Goal: Transaction & Acquisition: Purchase product/service

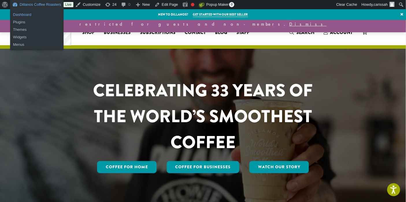
click at [20, 18] on link "Dashboard" at bounding box center [36, 15] width 53 height 8
click at [31, 7] on link "Dillanos Coffee Roasters" at bounding box center [36, 4] width 53 height 9
click at [22, 15] on link "Dashboard" at bounding box center [36, 15] width 53 height 8
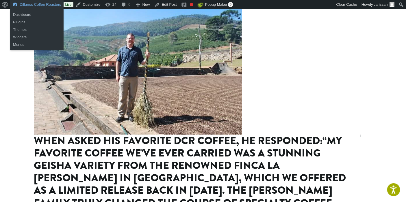
scroll to position [614, 0]
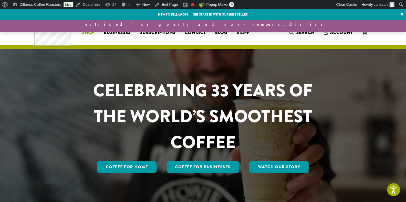
click at [89, 34] on span "Shop" at bounding box center [88, 32] width 12 height 7
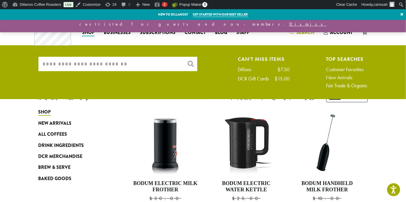
click at [139, 62] on input "What are you searching for?" at bounding box center [117, 64] width 159 height 14
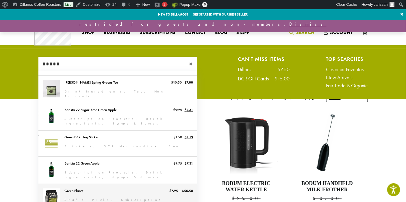
type input "*****"
click at [78, 191] on link "Green Planet" at bounding box center [117, 201] width 159 height 32
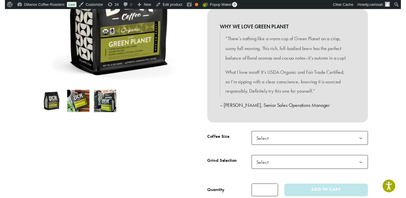
scroll to position [134, 0]
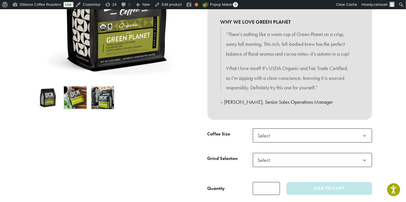
click at [365, 138] on b at bounding box center [365, 136] width 14 height 14
click at [361, 160] on b at bounding box center [365, 161] width 14 height 14
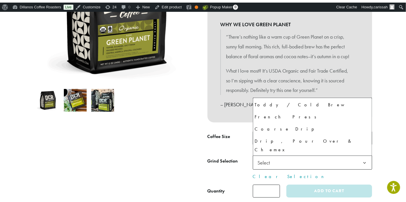
scroll to position [26, 0]
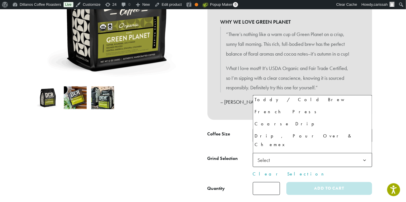
select select "**********"
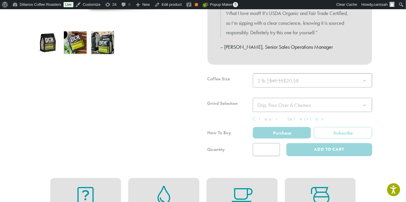
scroll to position [194, 0]
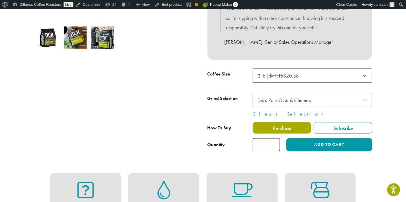
click at [288, 128] on span "Purchase" at bounding box center [281, 128] width 19 height 6
click at [283, 129] on span "Purchase" at bounding box center [281, 128] width 19 height 6
click at [289, 126] on span "Purchase" at bounding box center [281, 128] width 19 height 6
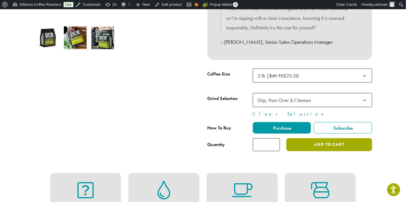
click at [322, 143] on button "Add to cart" at bounding box center [328, 145] width 85 height 13
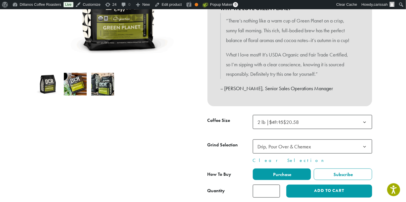
scroll to position [179, 0]
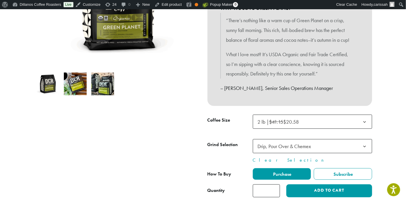
click at [363, 121] on b at bounding box center [365, 122] width 14 height 14
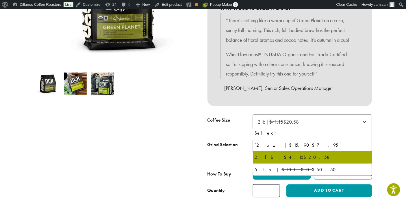
select select "*********"
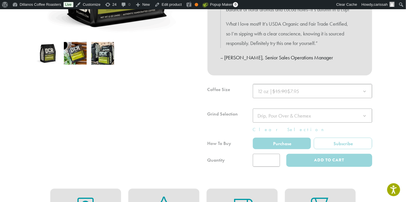
scroll to position [148, 0]
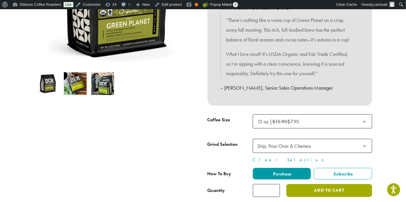
click at [322, 194] on button "Add to cart" at bounding box center [328, 191] width 85 height 13
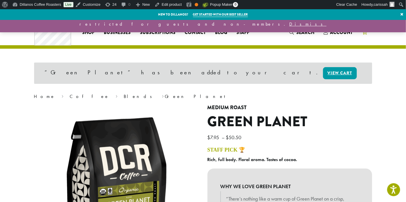
click at [368, 32] on span "2" at bounding box center [368, 29] width 8 height 8
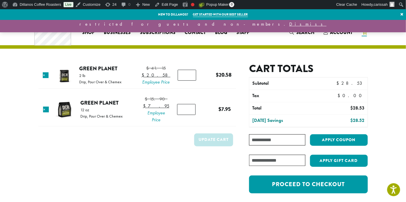
click at [280, 139] on input "Coupon:" at bounding box center [277, 140] width 56 height 11
click at [276, 142] on input "Coupon:" at bounding box center [277, 140] width 56 height 11
type input "**********"
click at [325, 142] on button "Apply coupon" at bounding box center [339, 141] width 58 height 12
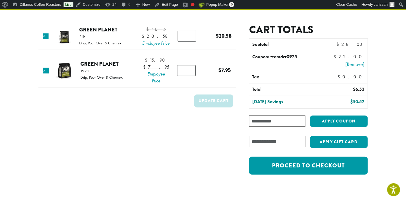
scroll to position [41, 0]
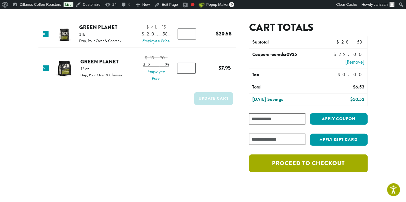
click at [335, 164] on link "Proceed to checkout" at bounding box center [308, 164] width 118 height 18
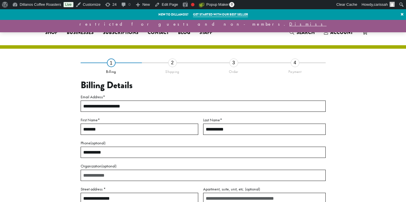
select select "**"
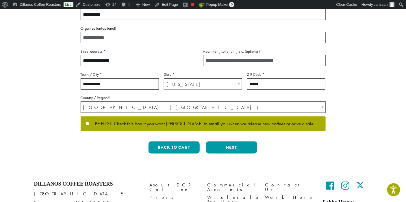
scroll to position [140, 0]
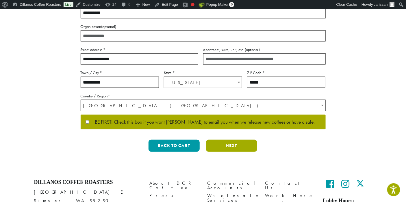
click at [235, 147] on button "Next" at bounding box center [231, 146] width 51 height 12
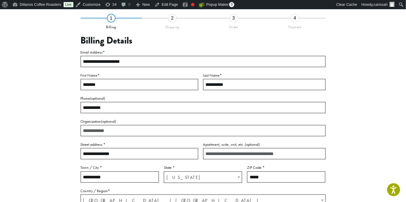
scroll to position [42, 0]
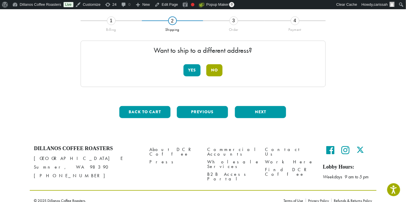
click at [218, 69] on button "No" at bounding box center [214, 70] width 16 height 12
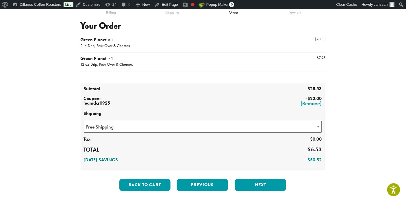
scroll to position [60, 0]
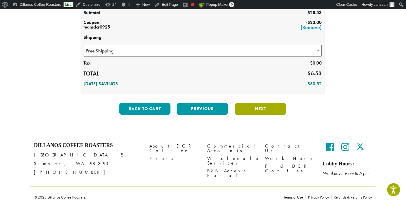
click at [272, 110] on button "Next" at bounding box center [260, 109] width 51 height 12
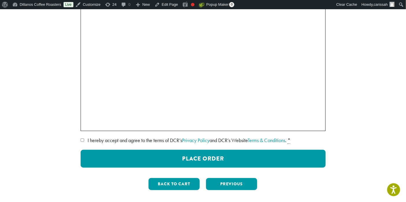
scroll to position [136, 0]
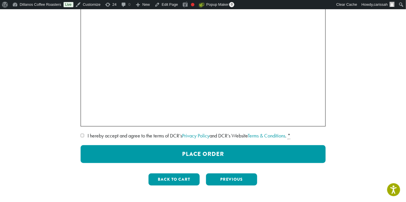
click at [90, 120] on label "Use a new card" at bounding box center [202, 118] width 232 height 9
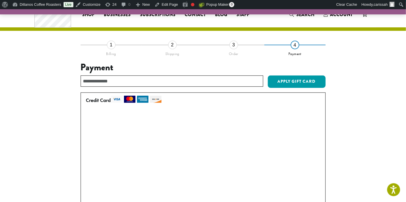
scroll to position [0, 0]
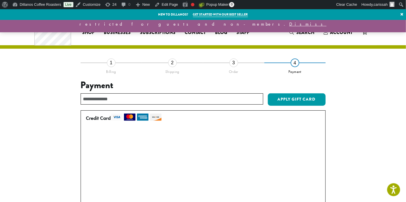
click at [233, 63] on div "3" at bounding box center [233, 63] width 9 height 9
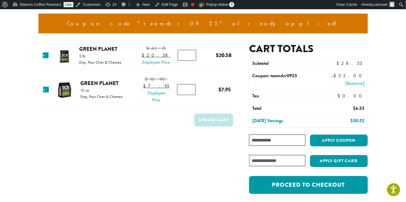
scroll to position [61, 0]
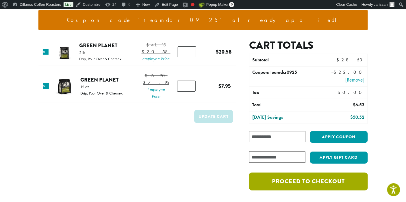
click at [341, 181] on link "Proceed to checkout" at bounding box center [308, 182] width 118 height 18
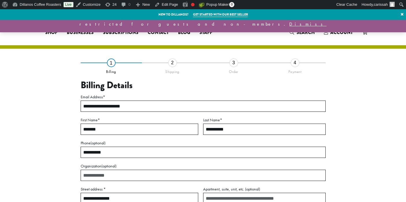
select select "**"
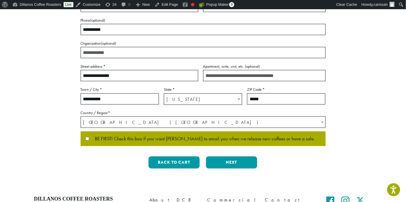
scroll to position [124, 0]
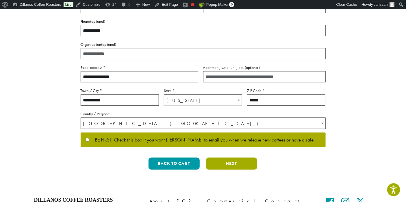
click at [237, 165] on button "Next" at bounding box center [231, 164] width 51 height 12
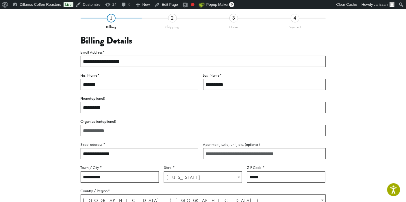
scroll to position [42, 0]
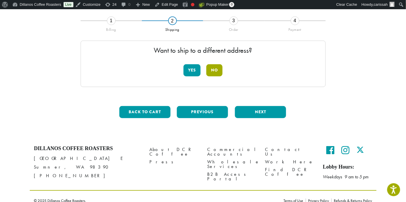
click at [214, 72] on button "No" at bounding box center [214, 70] width 16 height 12
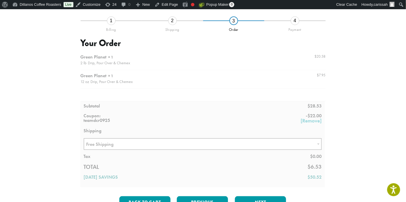
click at [318, 147] on div at bounding box center [203, 119] width 245 height 136
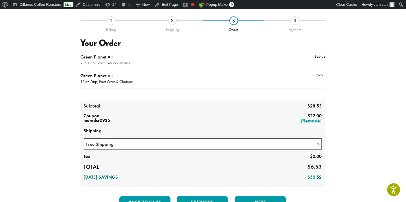
click at [318, 144] on b at bounding box center [318, 144] width 2 height 1
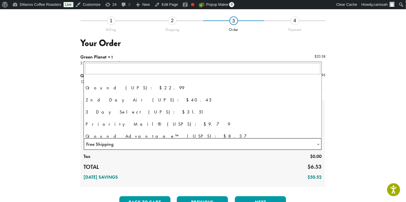
scroll to position [39, 0]
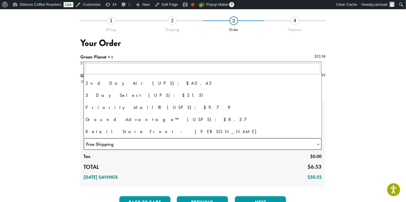
select select "**********"
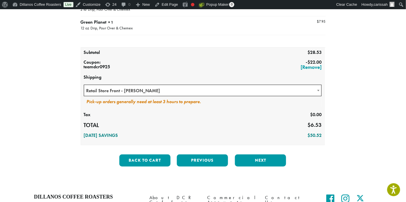
scroll to position [97, 0]
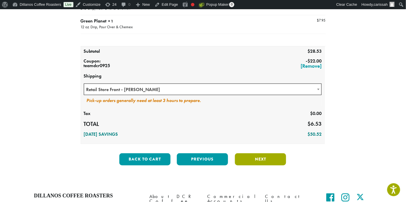
click at [256, 159] on button "Next" at bounding box center [260, 160] width 51 height 12
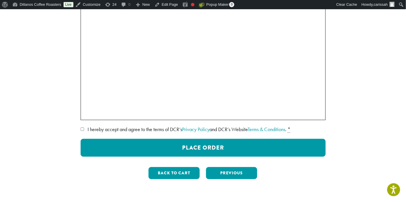
click at [88, 113] on label "Use a new card" at bounding box center [202, 112] width 232 height 9
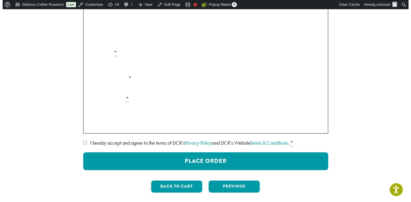
scroll to position [214, 0]
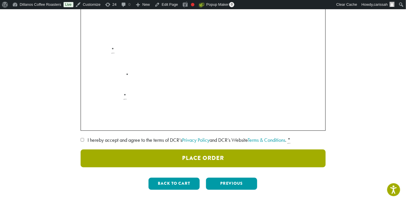
click at [183, 158] on button "Place Order" at bounding box center [203, 159] width 245 height 18
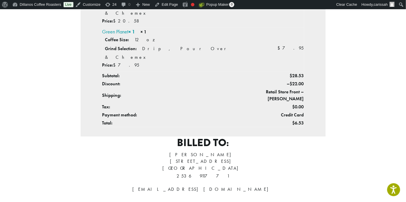
scroll to position [210, 0]
